Goal: Task Accomplishment & Management: Manage account settings

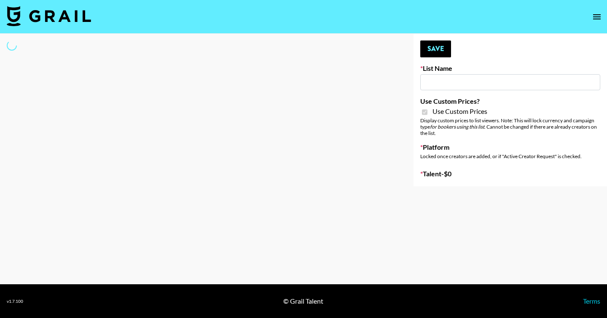
type input "Redence Beauty"
checkbox input "true"
select select "Brand"
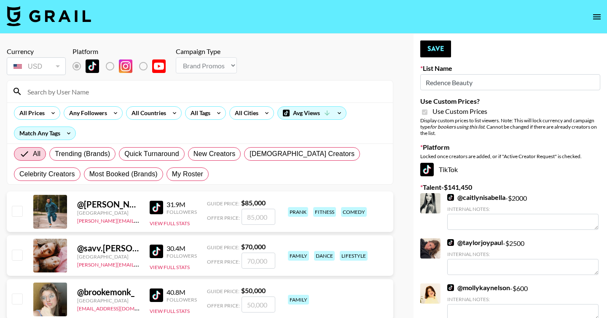
click at [65, 94] on input at bounding box center [204, 91] width 365 height 13
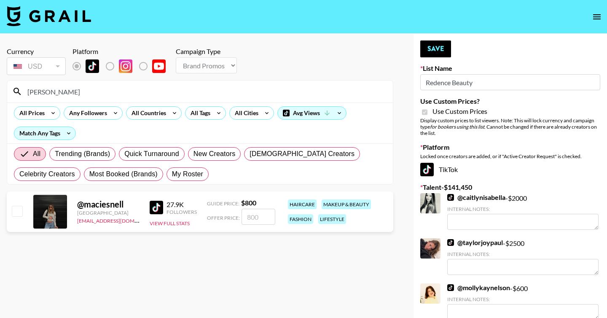
type input "[PERSON_NAME]"
click at [254, 218] on input "number" at bounding box center [258, 217] width 34 height 16
type input "8"
checkbox input "true"
type input "800"
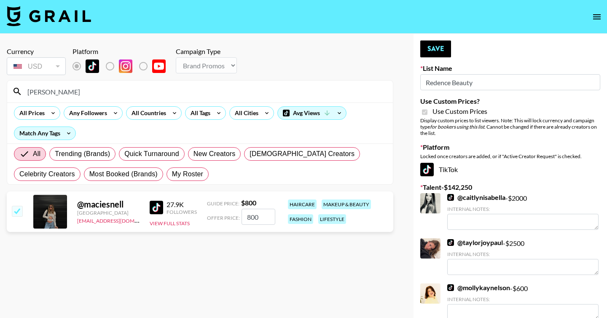
drag, startPoint x: 121, startPoint y: 91, endPoint x: 22, endPoint y: 89, distance: 99.0
click at [22, 89] on input "[PERSON_NAME]" at bounding box center [204, 91] width 365 height 13
click at [438, 45] on button "Save" at bounding box center [435, 48] width 31 height 17
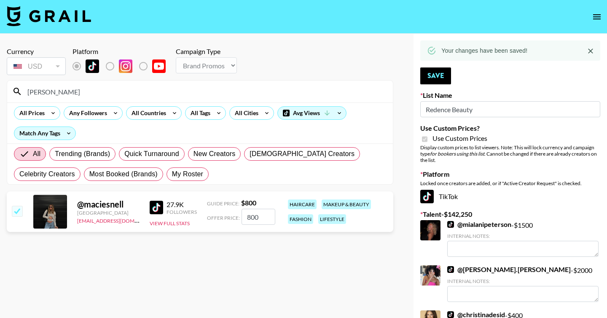
drag, startPoint x: 64, startPoint y: 88, endPoint x: 0, endPoint y: 88, distance: 64.0
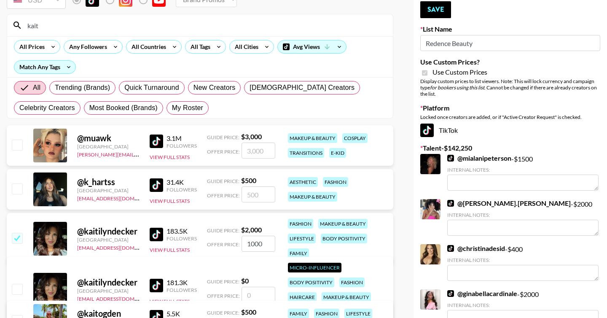
scroll to position [68, 0]
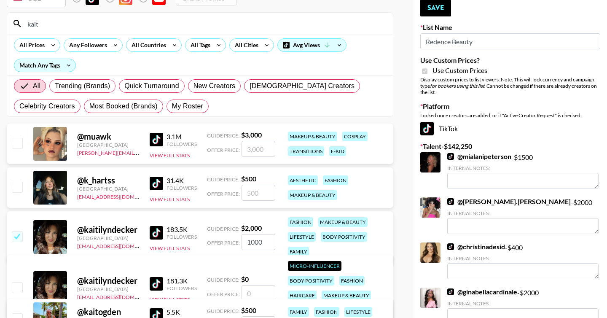
type input "kait"
click at [251, 193] on input "number" at bounding box center [258, 192] width 34 height 16
type input "50"
checkbox input "true"
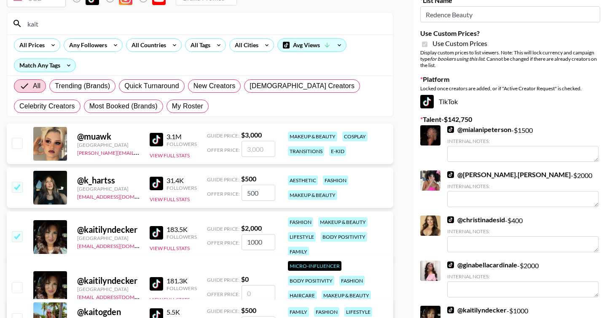
type input "500"
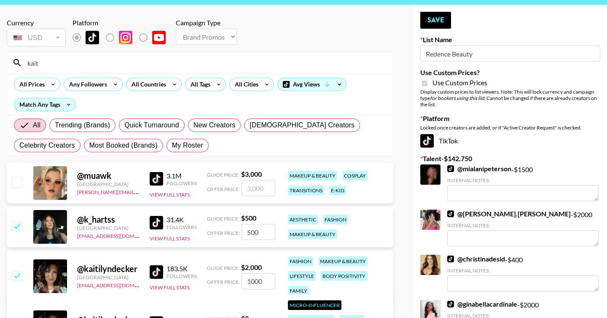
scroll to position [0, 0]
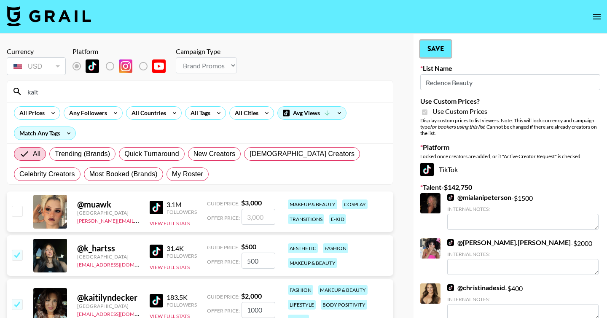
click at [431, 50] on button "Save" at bounding box center [435, 48] width 31 height 17
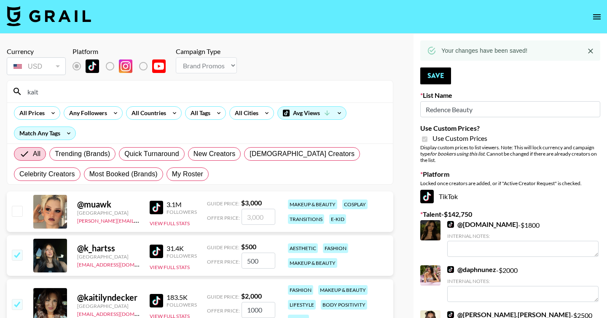
drag, startPoint x: 53, startPoint y: 96, endPoint x: 10, endPoint y: 89, distance: 43.8
click at [10, 89] on div "kait" at bounding box center [199, 91] width 385 height 22
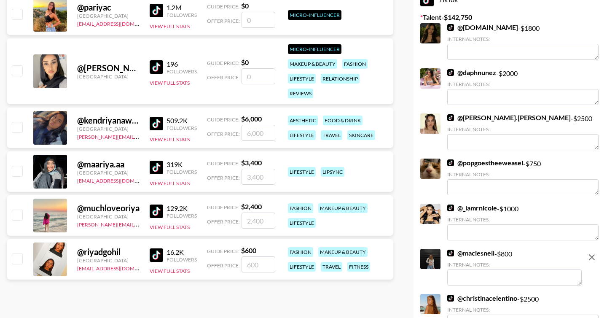
scroll to position [198, 0]
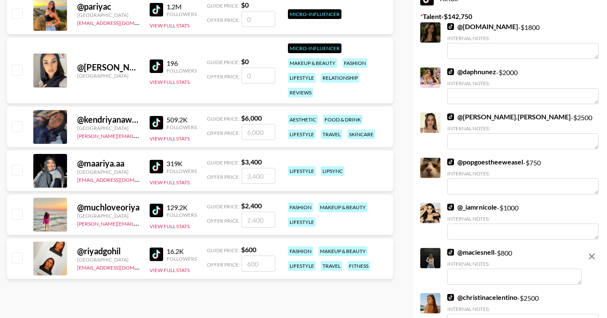
type input "[PERSON_NAME]"
click at [259, 263] on input "number" at bounding box center [258, 263] width 34 height 16
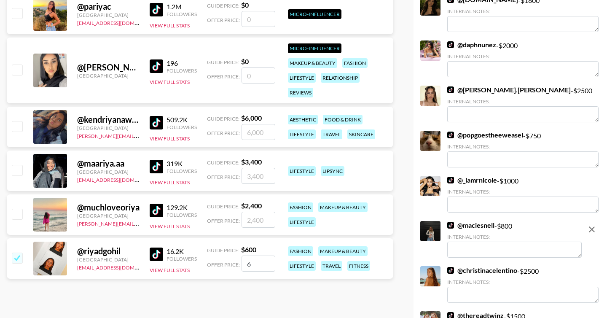
type input "60"
checkbox input "true"
type input "600"
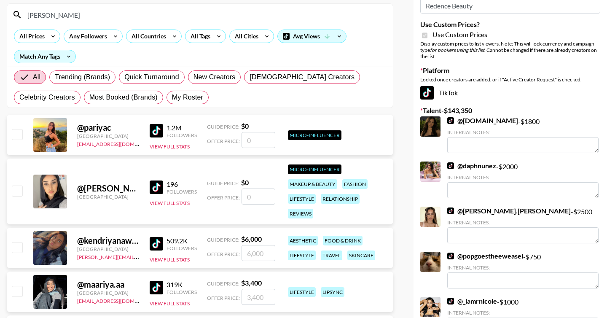
scroll to position [0, 0]
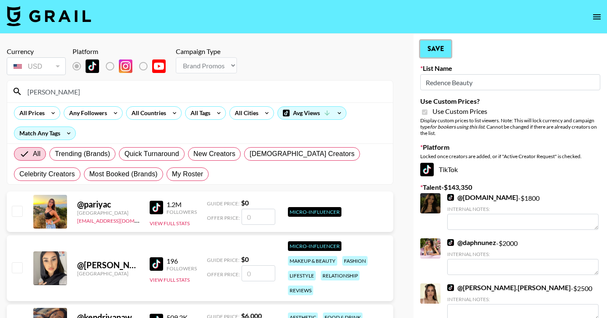
click at [433, 48] on button "Save" at bounding box center [435, 48] width 31 height 17
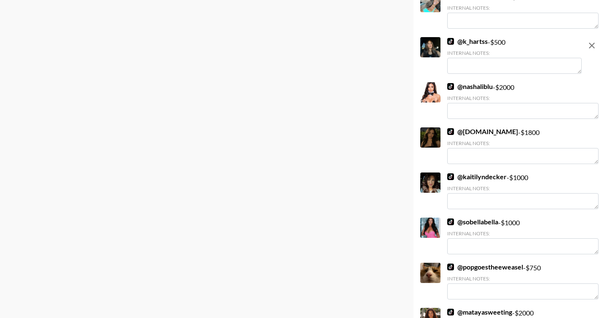
scroll to position [3297, 0]
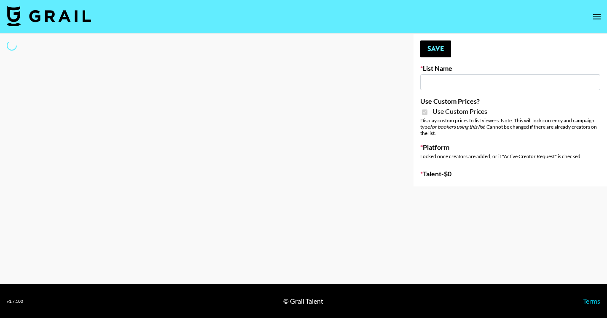
type input "Dime Beauty"
checkbox input "true"
select select "Brand"
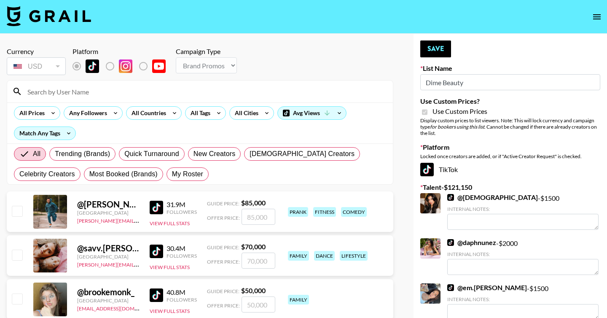
click at [162, 93] on input at bounding box center [204, 91] width 365 height 13
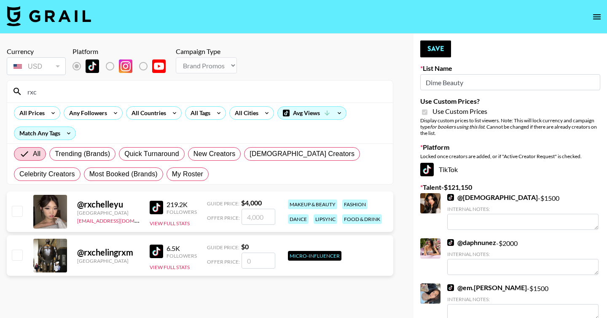
type input "rxc"
click at [254, 219] on input "number" at bounding box center [258, 217] width 34 height 16
checkbox input "true"
type input "4000"
click at [435, 48] on button "Save" at bounding box center [435, 48] width 31 height 17
